Goal: Navigation & Orientation: Find specific page/section

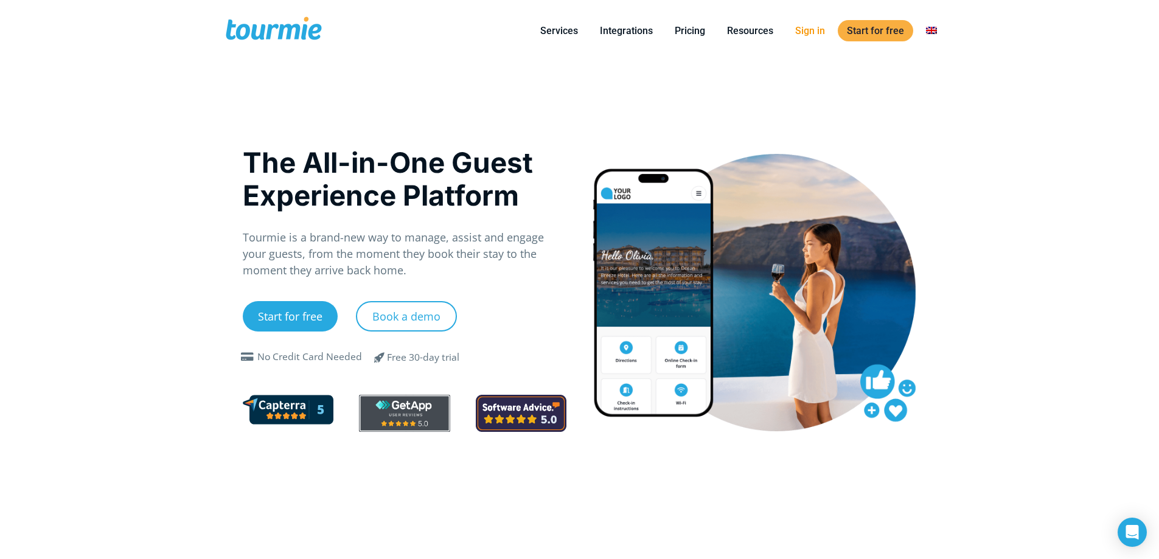
click at [789, 26] on link "Sign in" at bounding box center [810, 30] width 48 height 15
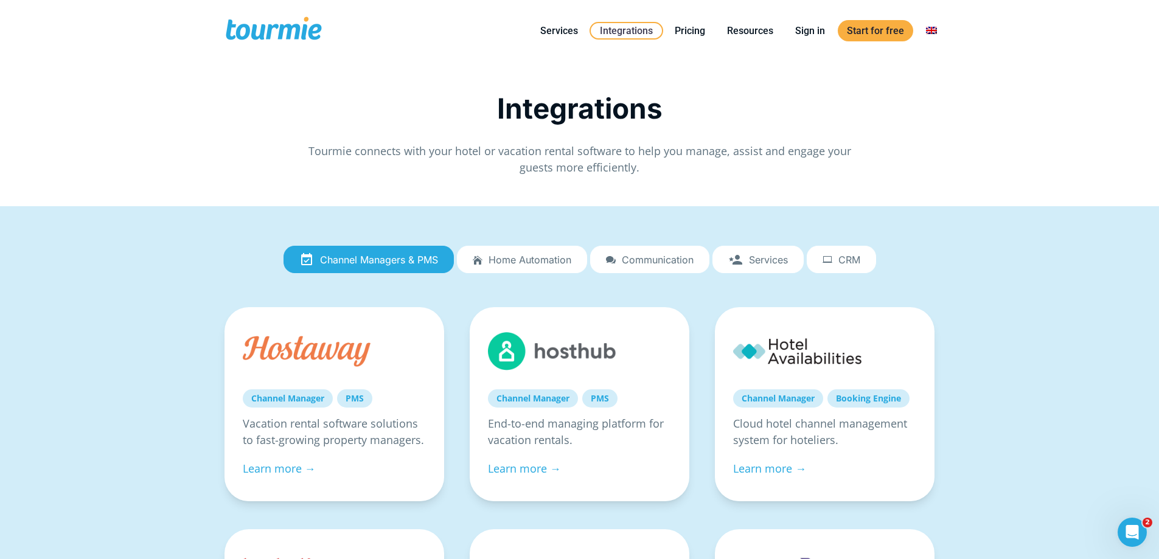
click at [632, 257] on span "Communication" at bounding box center [658, 259] width 72 height 11
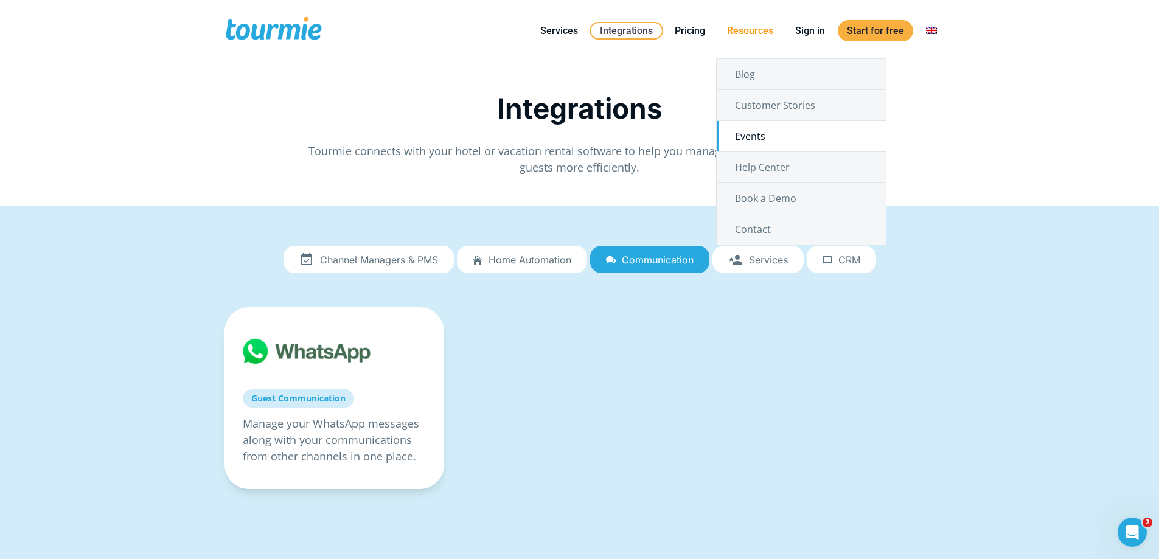
click at [757, 133] on link "Events" at bounding box center [801, 136] width 169 height 30
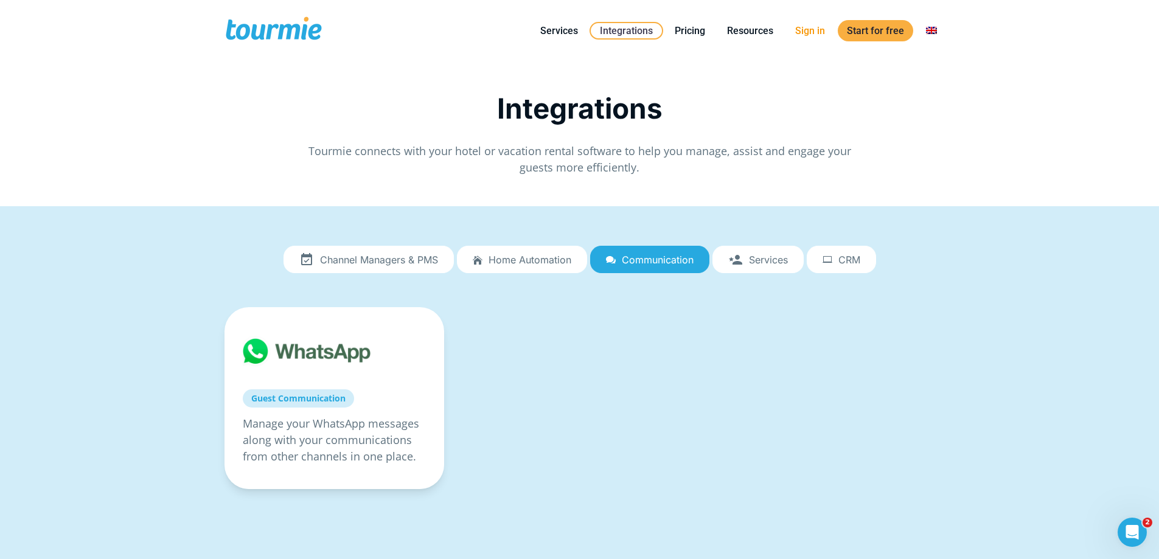
click at [815, 26] on link "Sign in" at bounding box center [810, 30] width 48 height 15
